Goal: Information Seeking & Learning: Learn about a topic

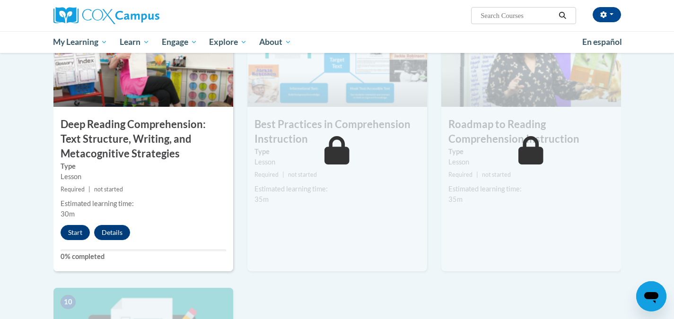
scroll to position [754, 0]
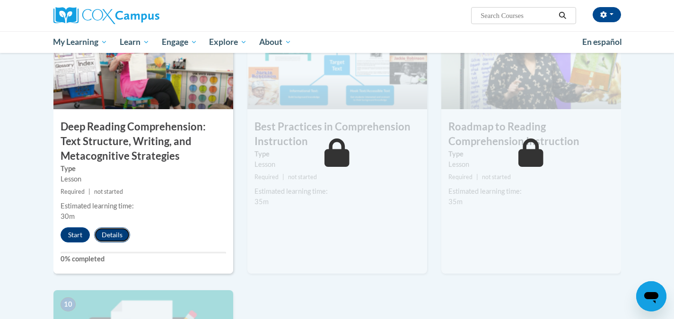
click at [113, 237] on button "Details" at bounding box center [112, 235] width 36 height 15
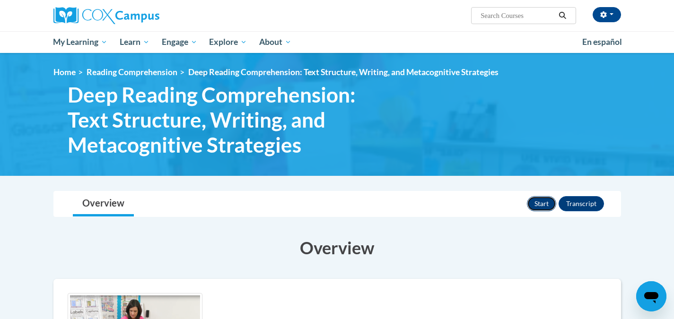
click at [534, 207] on button "Start" at bounding box center [541, 203] width 29 height 15
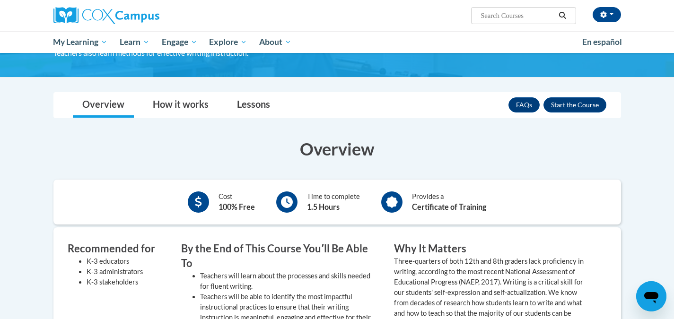
scroll to position [110, 0]
click at [229, 107] on link "Lessons" at bounding box center [254, 105] width 52 height 25
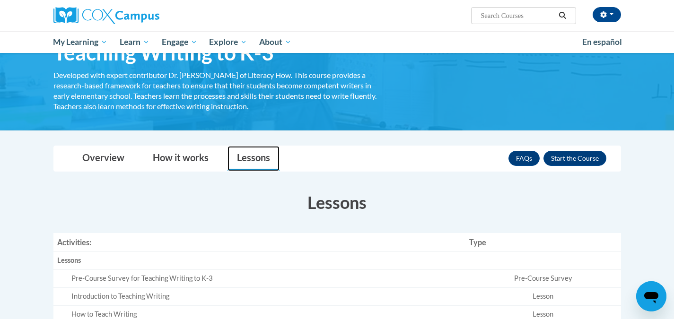
scroll to position [0, 0]
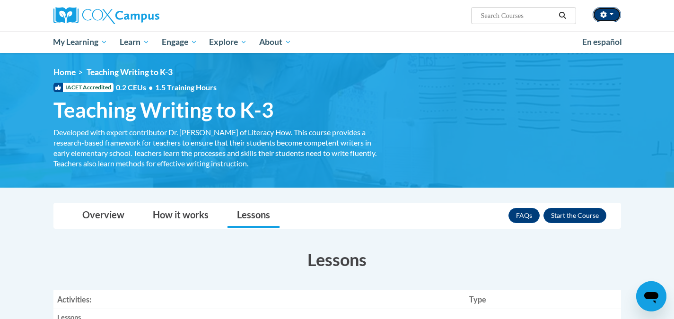
click at [601, 17] on icon "button" at bounding box center [603, 14] width 7 height 7
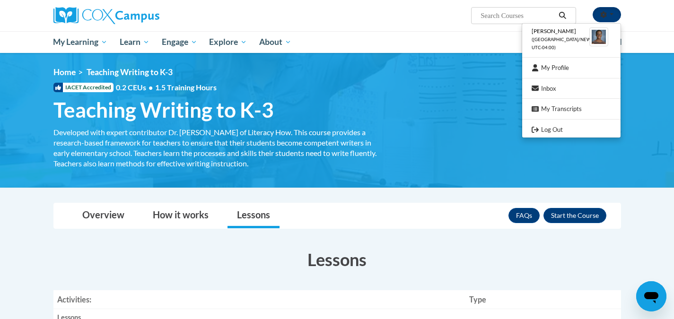
click at [601, 17] on icon "button" at bounding box center [603, 14] width 7 height 7
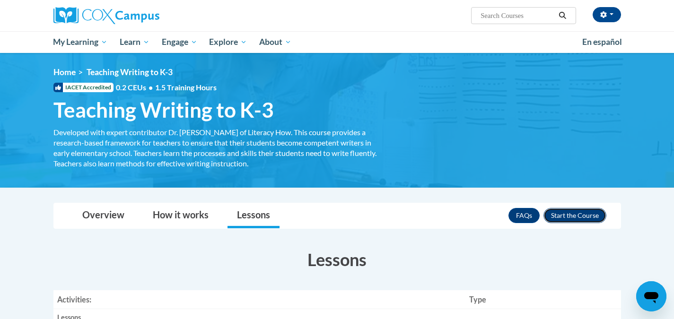
click at [598, 210] on button "Enroll" at bounding box center [574, 215] width 63 height 15
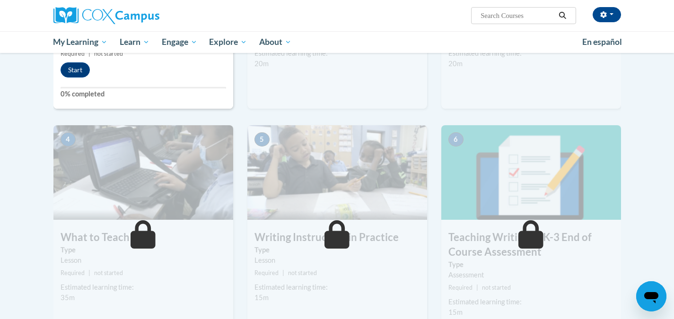
scroll to position [353, 0]
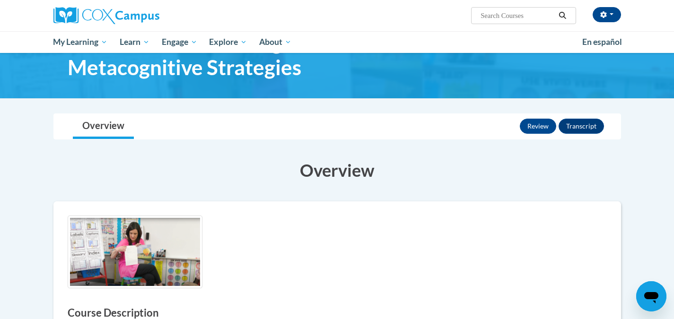
scroll to position [76, 0]
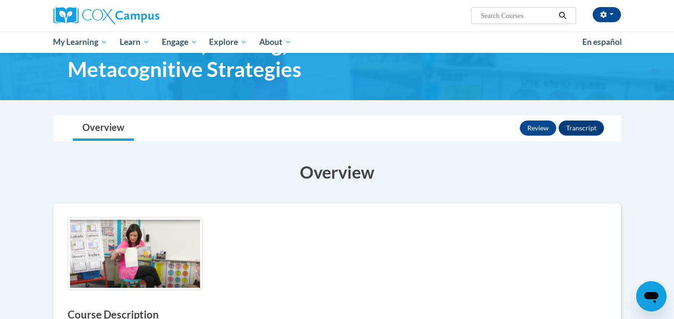
click at [161, 261] on img at bounding box center [135, 254] width 135 height 73
click at [529, 133] on button "Review" at bounding box center [538, 128] width 36 height 15
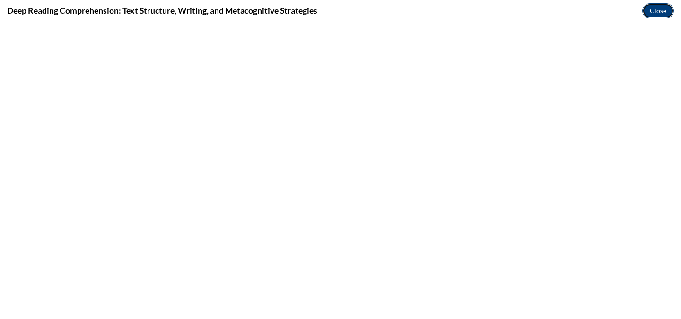
click at [658, 14] on button "Close" at bounding box center [658, 10] width 32 height 15
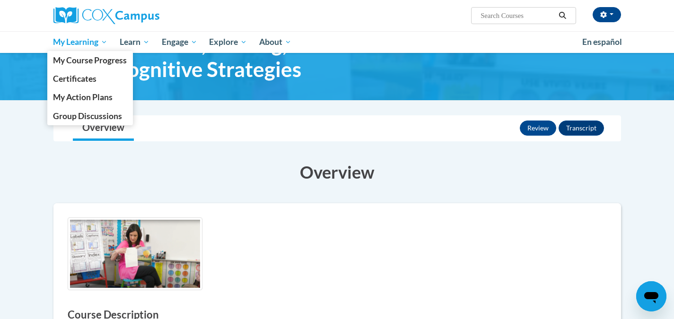
scroll to position [0, 0]
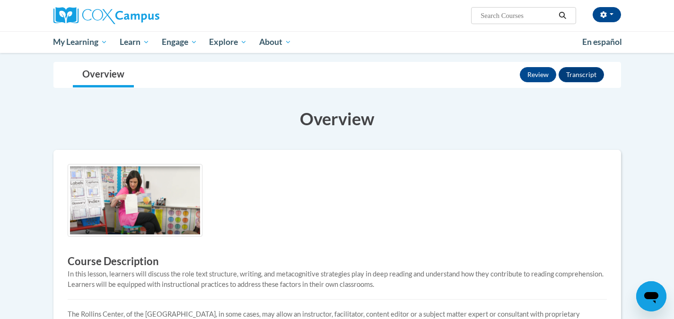
scroll to position [130, 0]
click at [118, 213] on img at bounding box center [135, 200] width 135 height 73
click at [577, 80] on button "Transcript" at bounding box center [581, 74] width 45 height 15
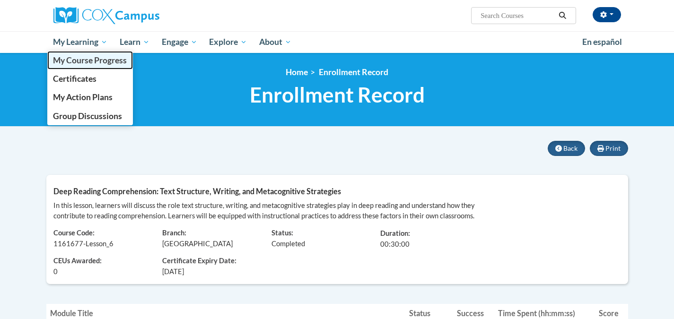
click at [77, 63] on span "My Course Progress" at bounding box center [90, 60] width 74 height 10
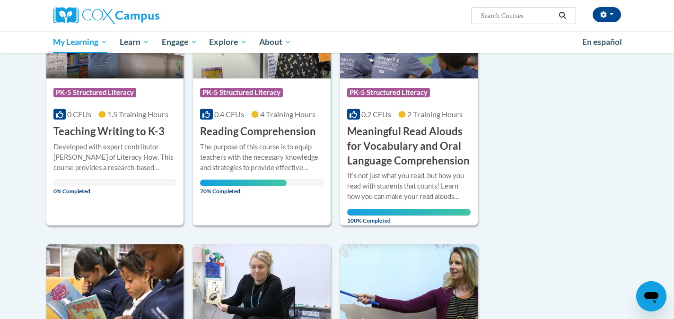
scroll to position [190, 0]
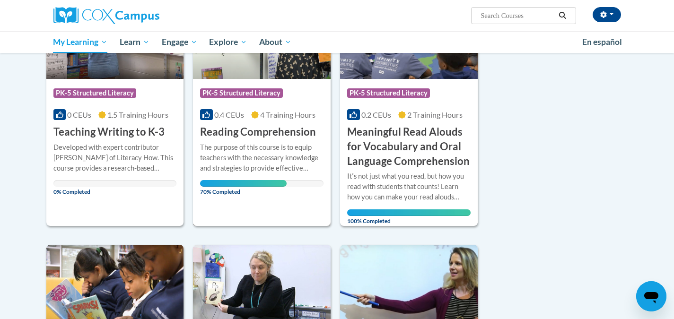
click at [279, 130] on h3 "Reading Comprehension" at bounding box center [258, 132] width 116 height 15
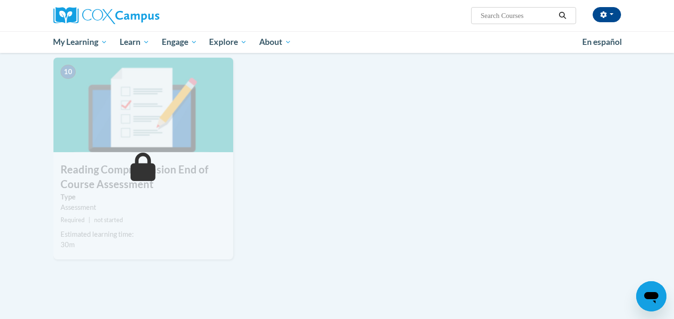
scroll to position [1004, 0]
